Goal: Task Accomplishment & Management: Manage account settings

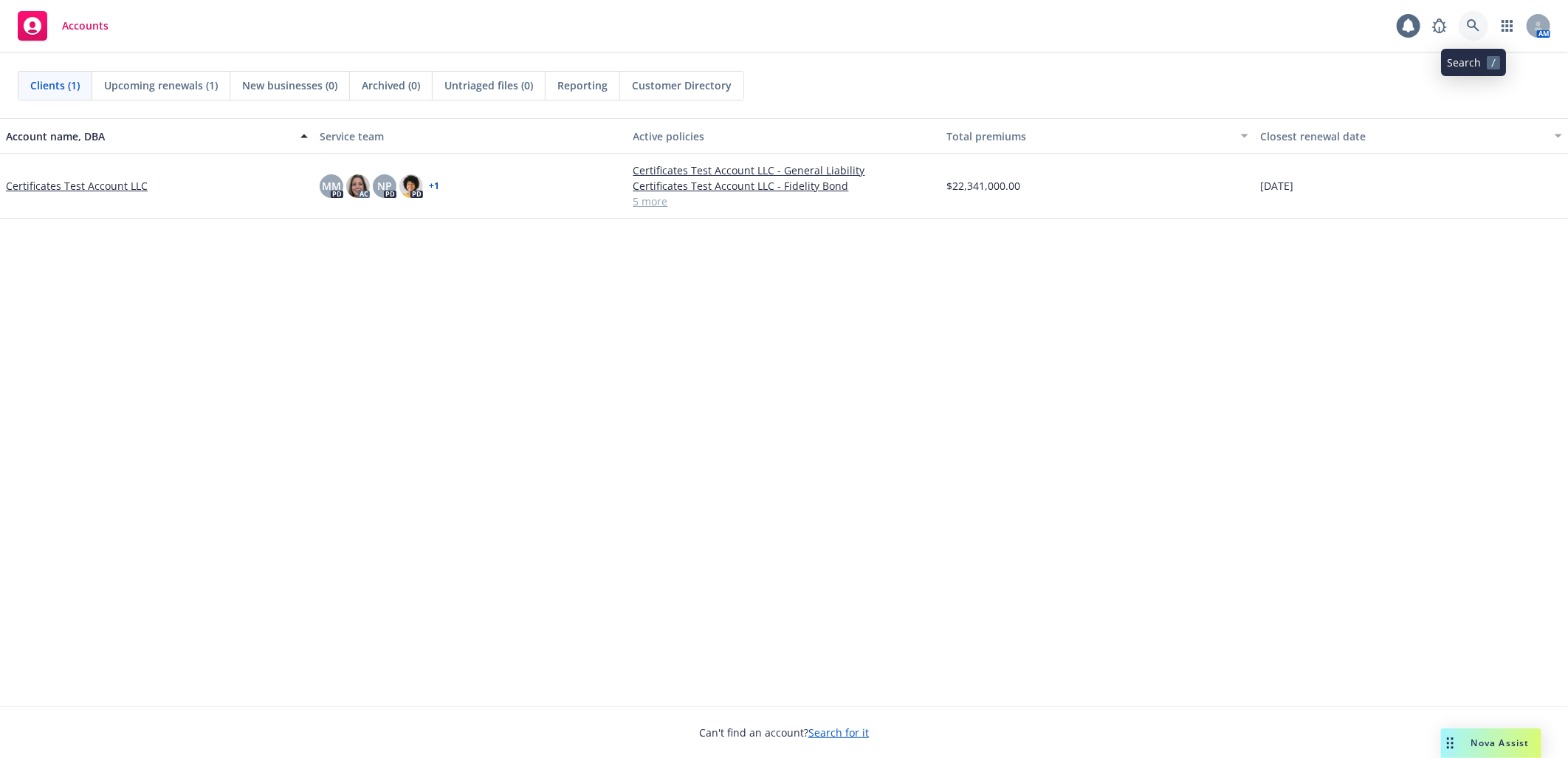
click at [1472, 25] on icon at bounding box center [1474, 25] width 13 height 13
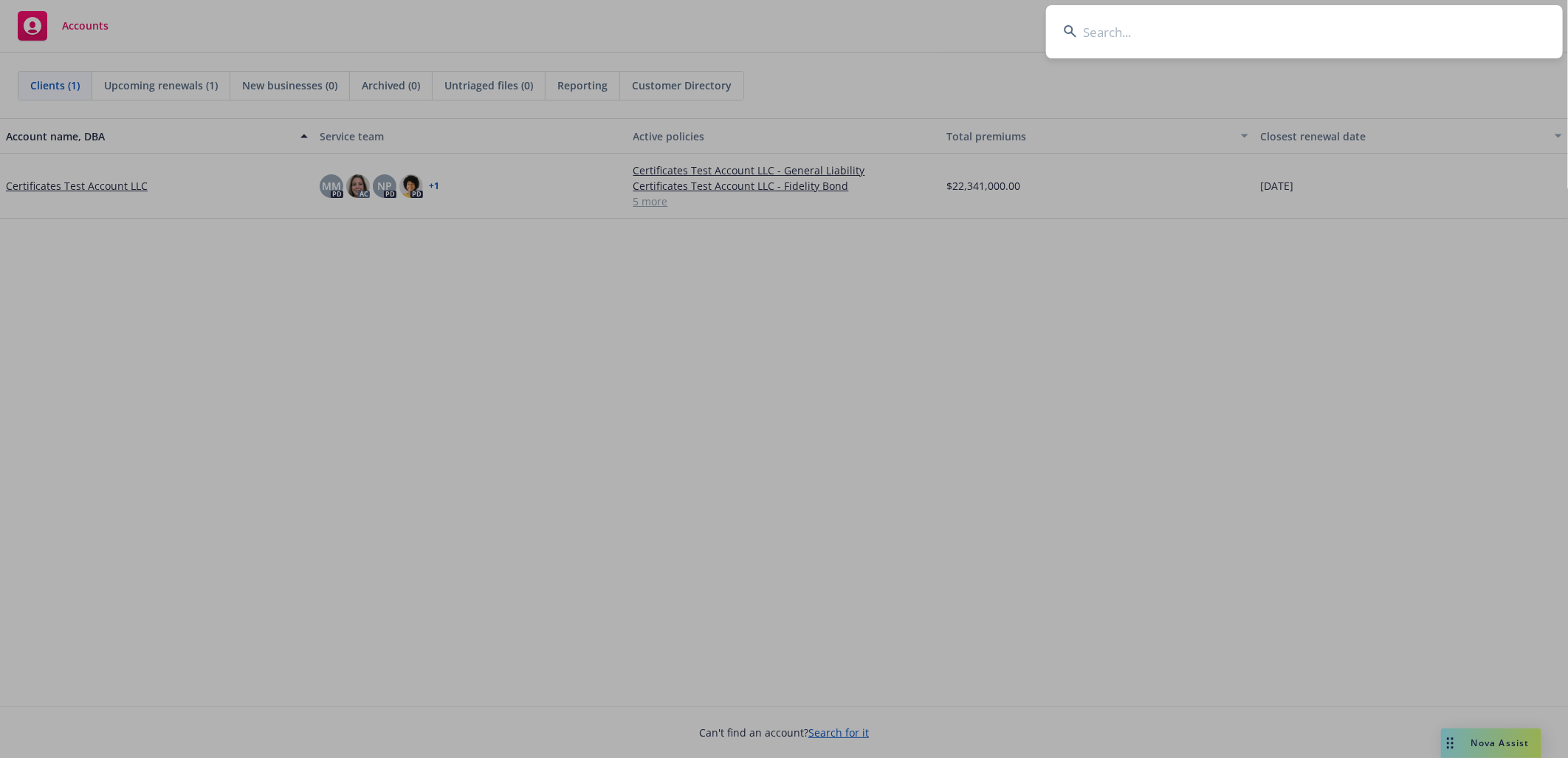
click at [1286, 33] on input at bounding box center [1304, 32] width 517 height 54
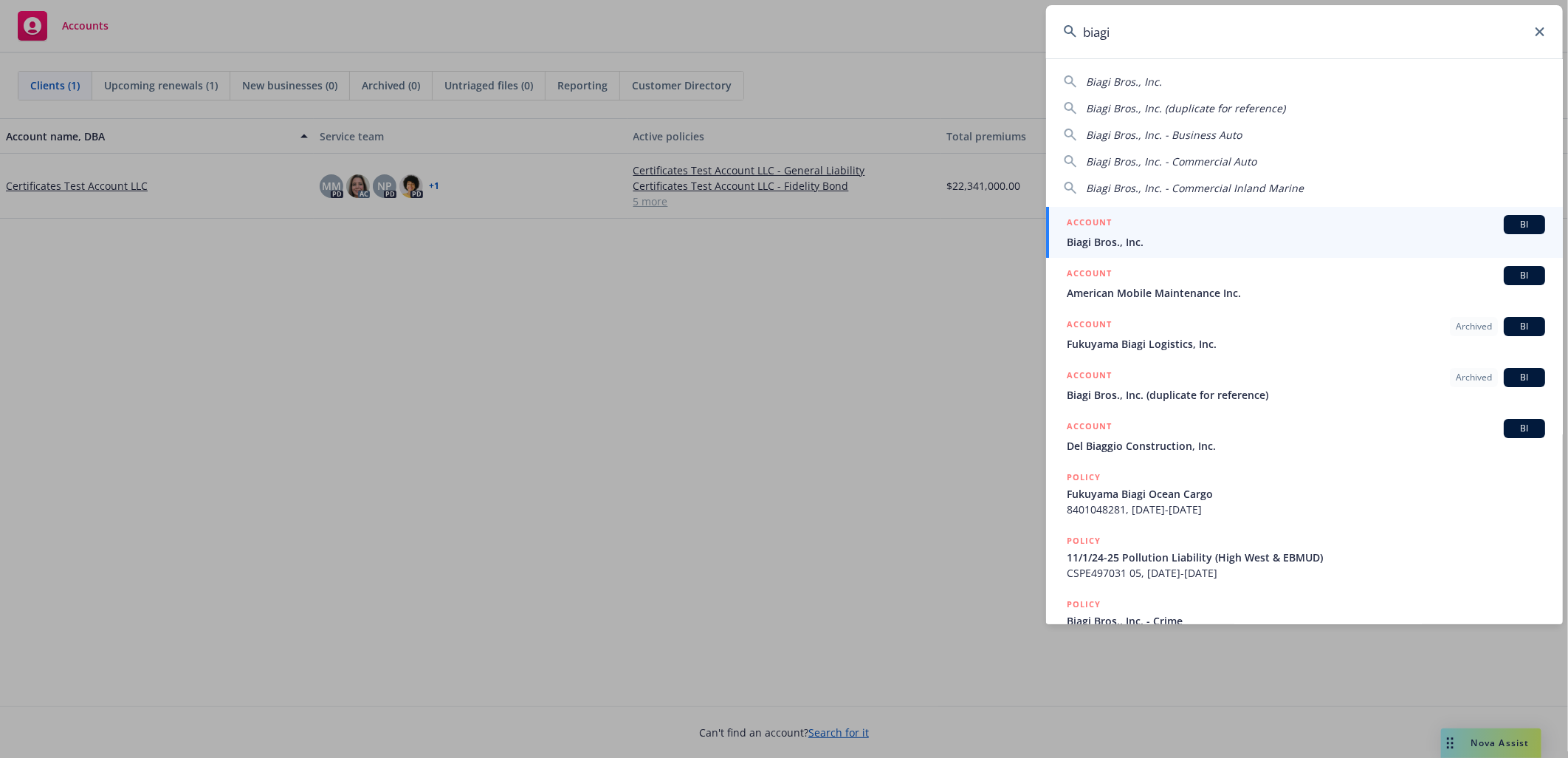
type input "biagi"
click at [1149, 244] on span "Biagi Bros., Inc." at bounding box center [1306, 242] width 478 height 16
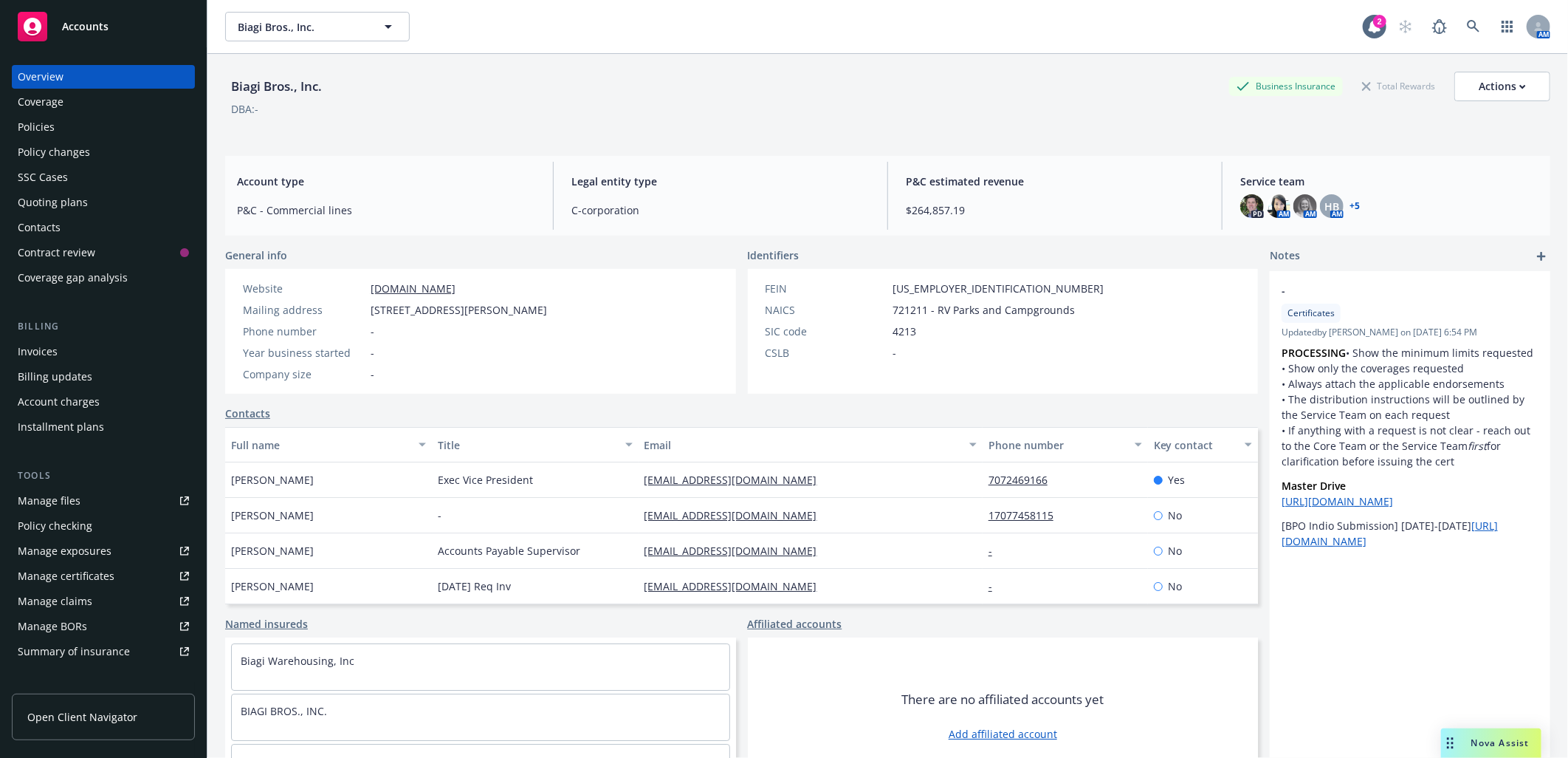
click at [87, 572] on div "Manage certificates" at bounding box center [66, 576] width 97 height 24
